Goal: Transaction & Acquisition: Obtain resource

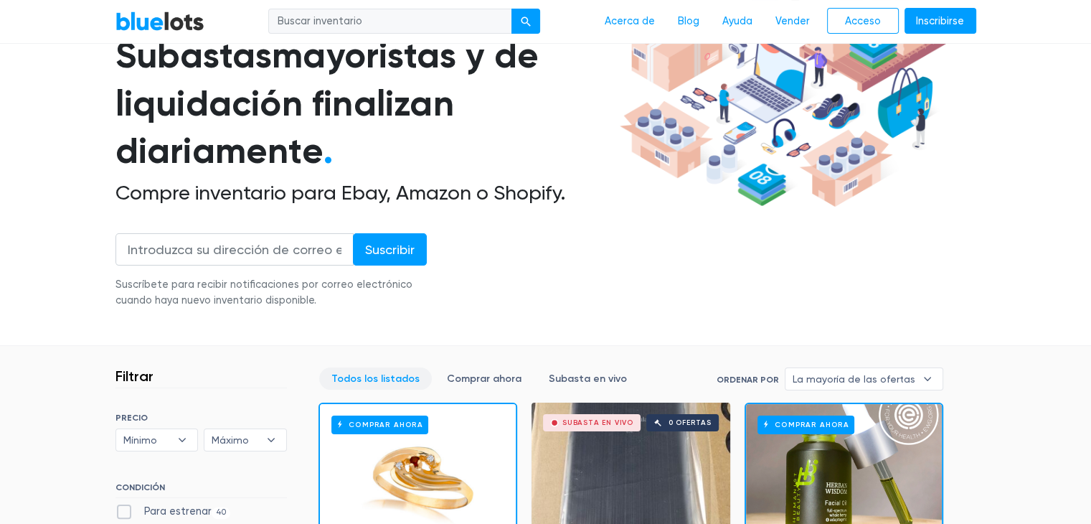
drag, startPoint x: 1096, startPoint y: 362, endPoint x: 1077, endPoint y: 42, distance: 321.2
click at [1077, 42] on nav "BlueLots Acerca de Blog Ayuda Vender Acceso Inscribirse" at bounding box center [545, 22] width 1091 height 44
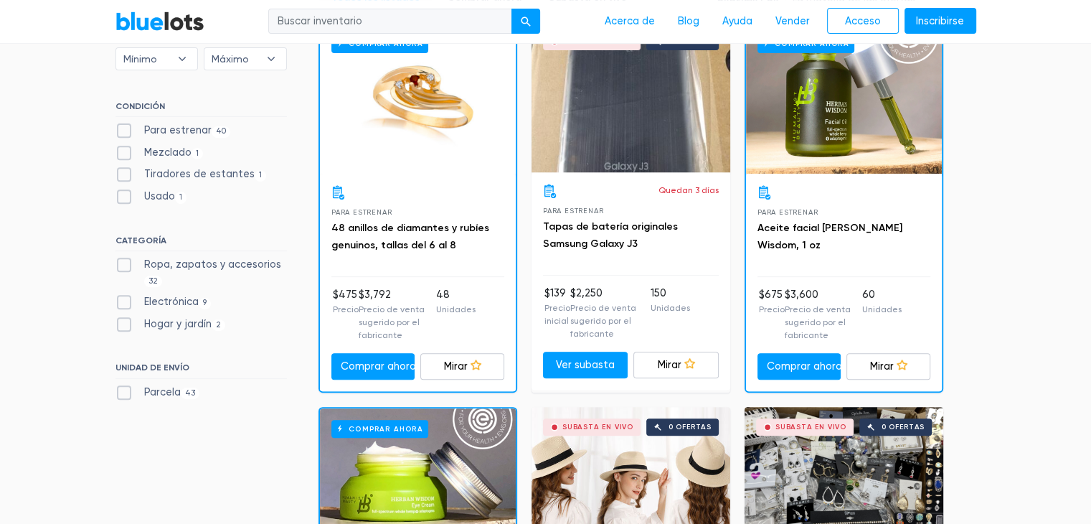
scroll to position [603, 0]
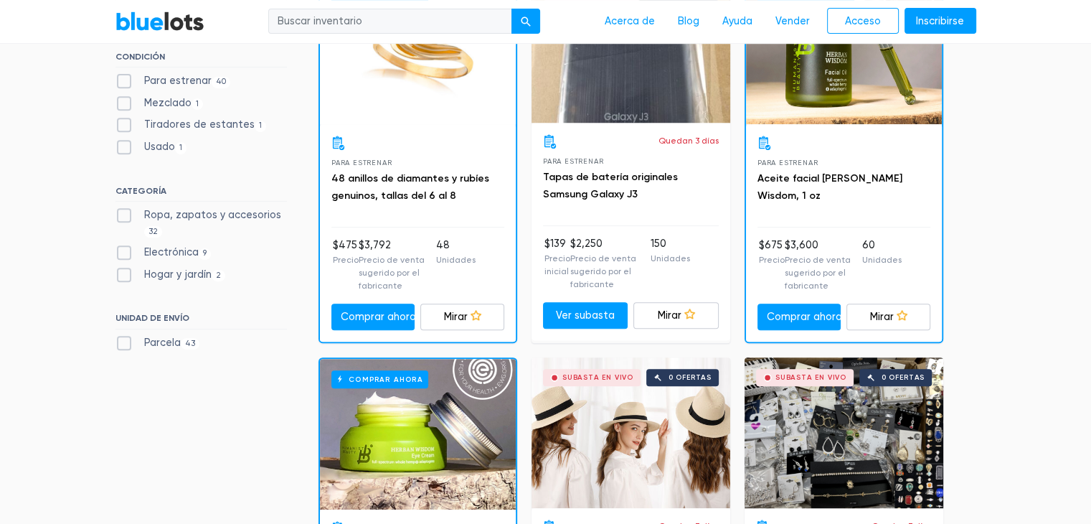
click at [121, 253] on label "Electrónica 9" at bounding box center [163, 253] width 96 height 16
click at [121, 253] on input "Electrónica 9" at bounding box center [119, 249] width 9 height 9
checkbox input "true"
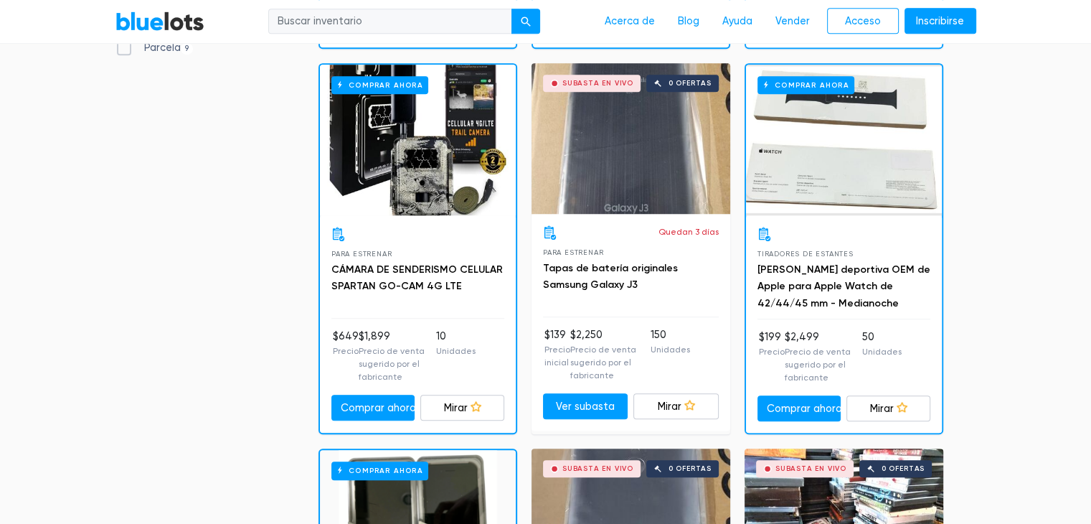
scroll to position [933, 0]
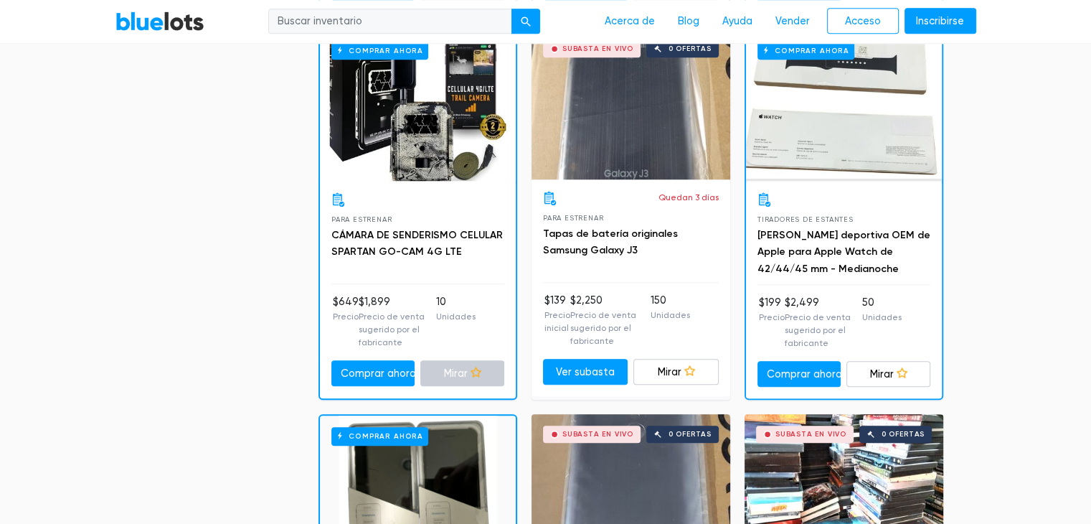
click at [459, 377] on font "Mirar" at bounding box center [456, 373] width 24 height 12
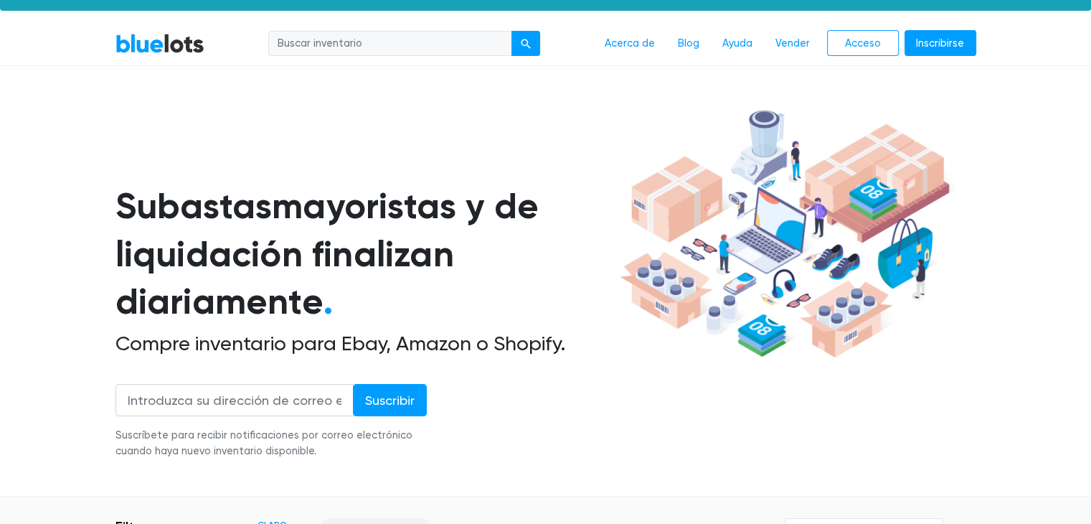
scroll to position [0, 0]
